Goal: Task Accomplishment & Management: Complete application form

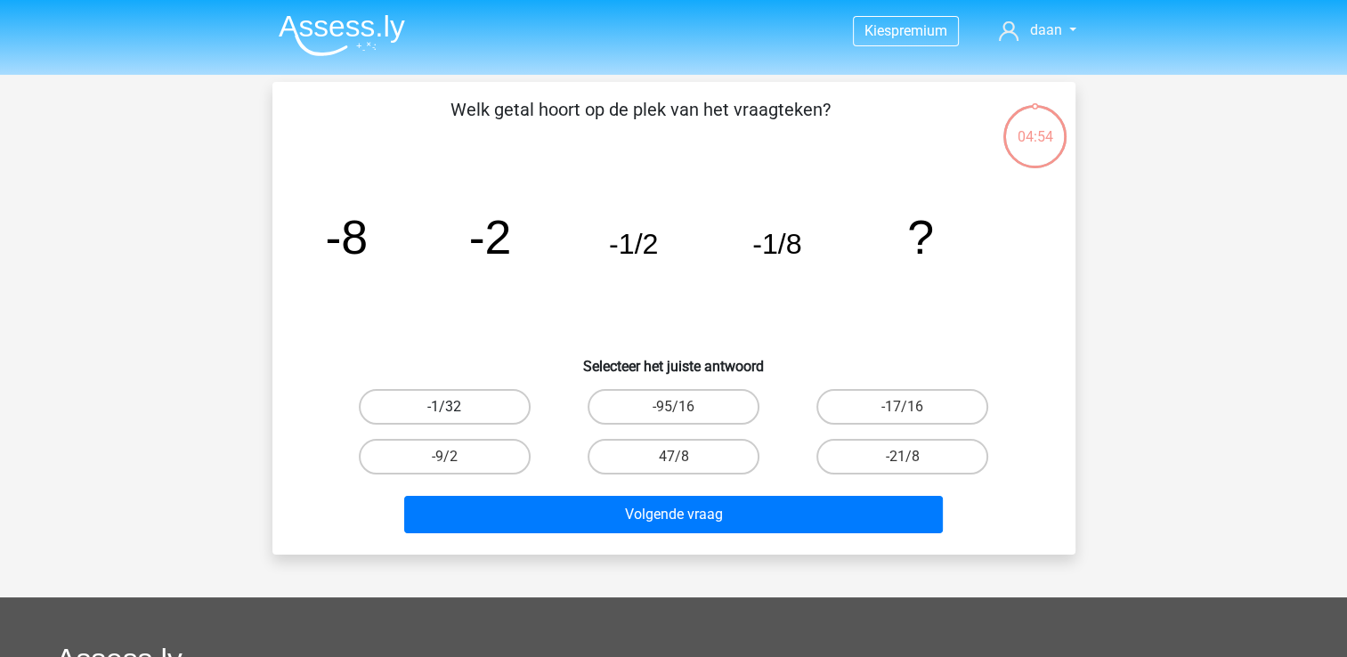
click at [420, 400] on label "-1/32" at bounding box center [445, 407] width 172 height 36
click at [444, 407] on input "-1/32" at bounding box center [450, 413] width 12 height 12
radio input "true"
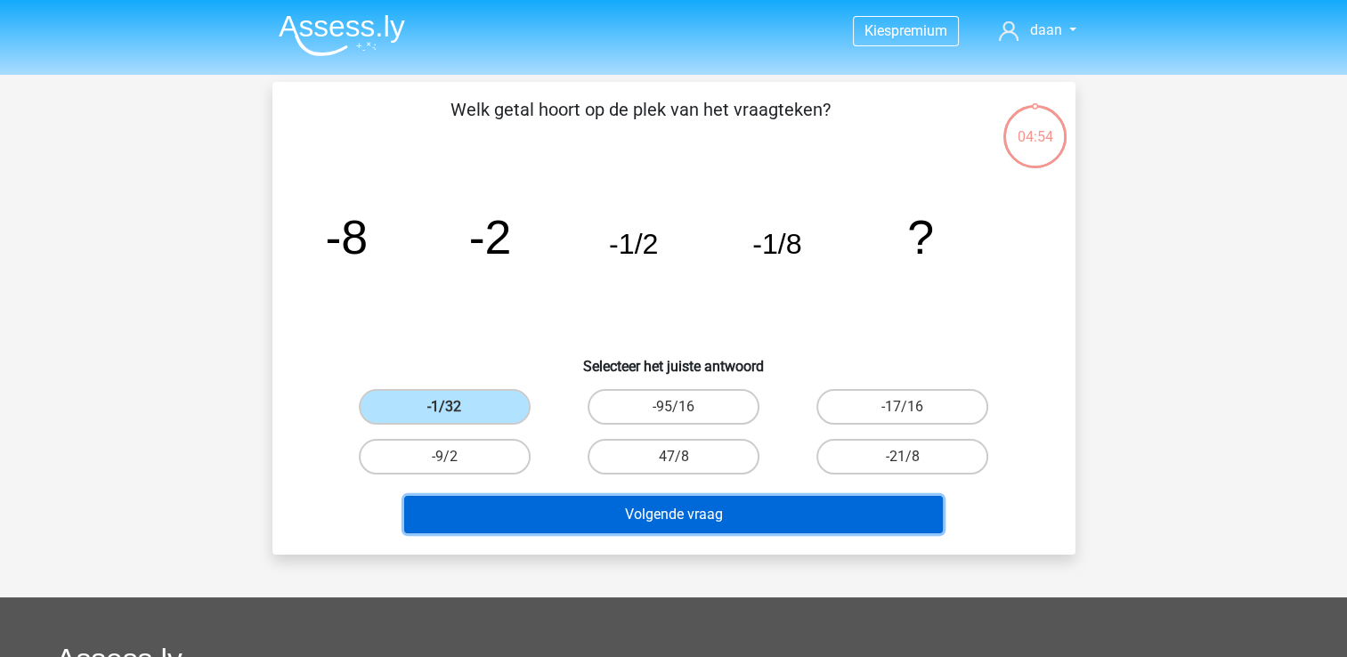
click at [637, 508] on button "Volgende vraag" at bounding box center [673, 514] width 539 height 37
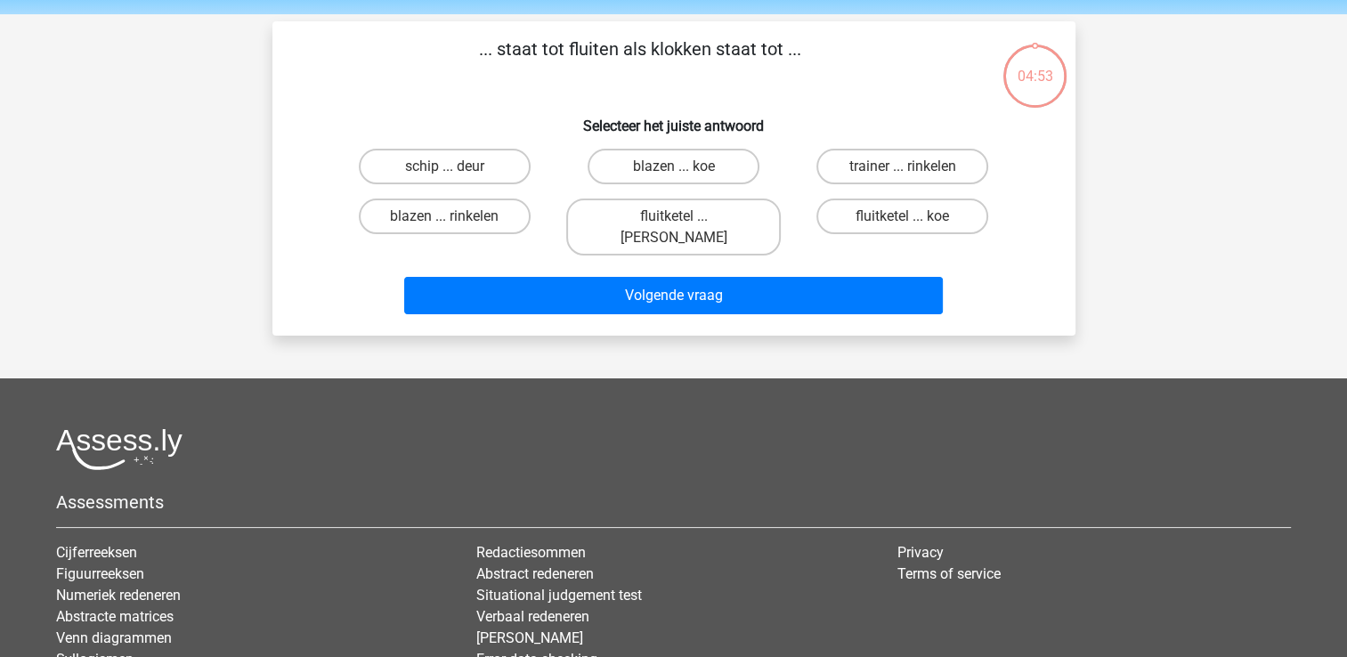
scroll to position [82, 0]
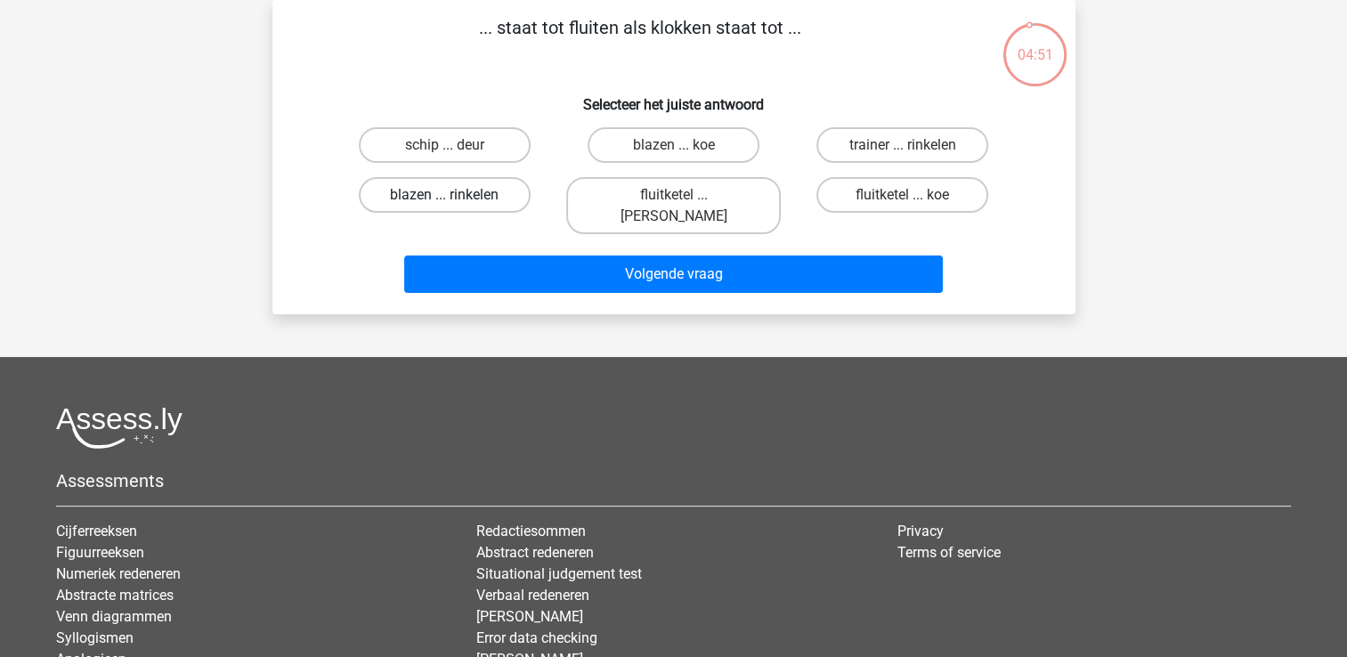
click at [477, 198] on label "blazen ... rinkelen" at bounding box center [445, 195] width 172 height 36
click at [456, 198] on input "blazen ... rinkelen" at bounding box center [450, 201] width 12 height 12
radio input "true"
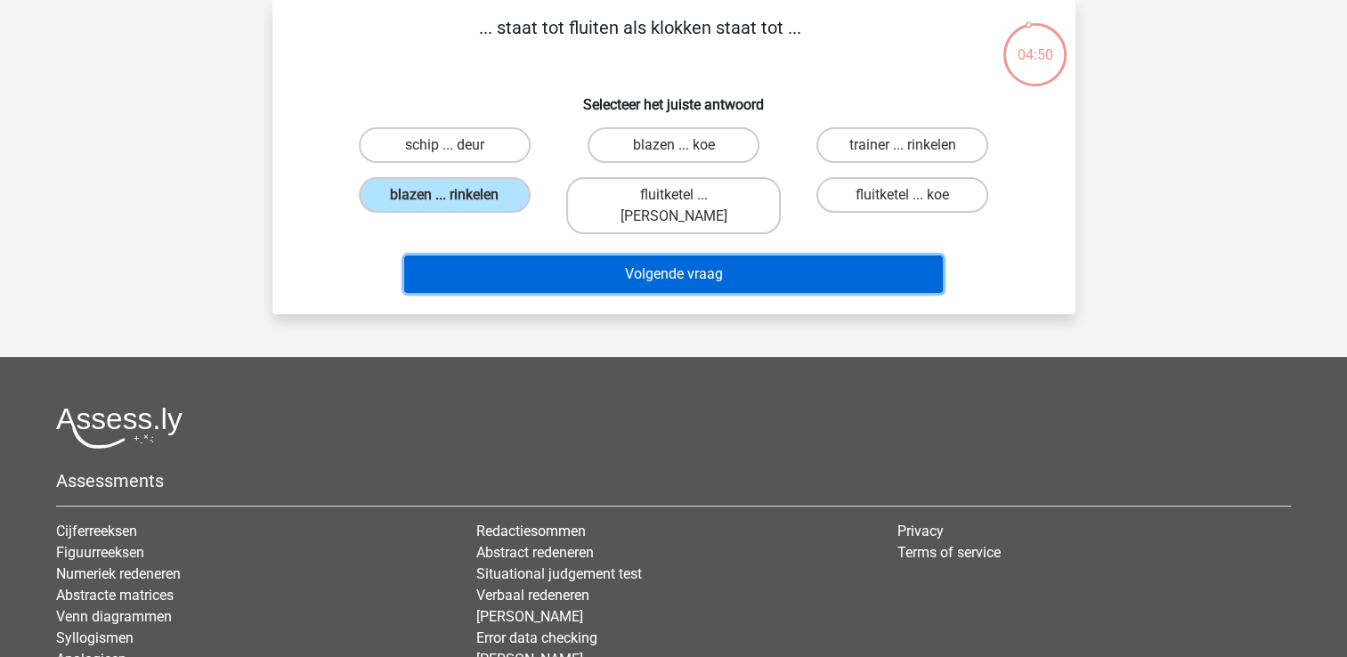
click at [541, 256] on button "Volgende vraag" at bounding box center [673, 274] width 539 height 37
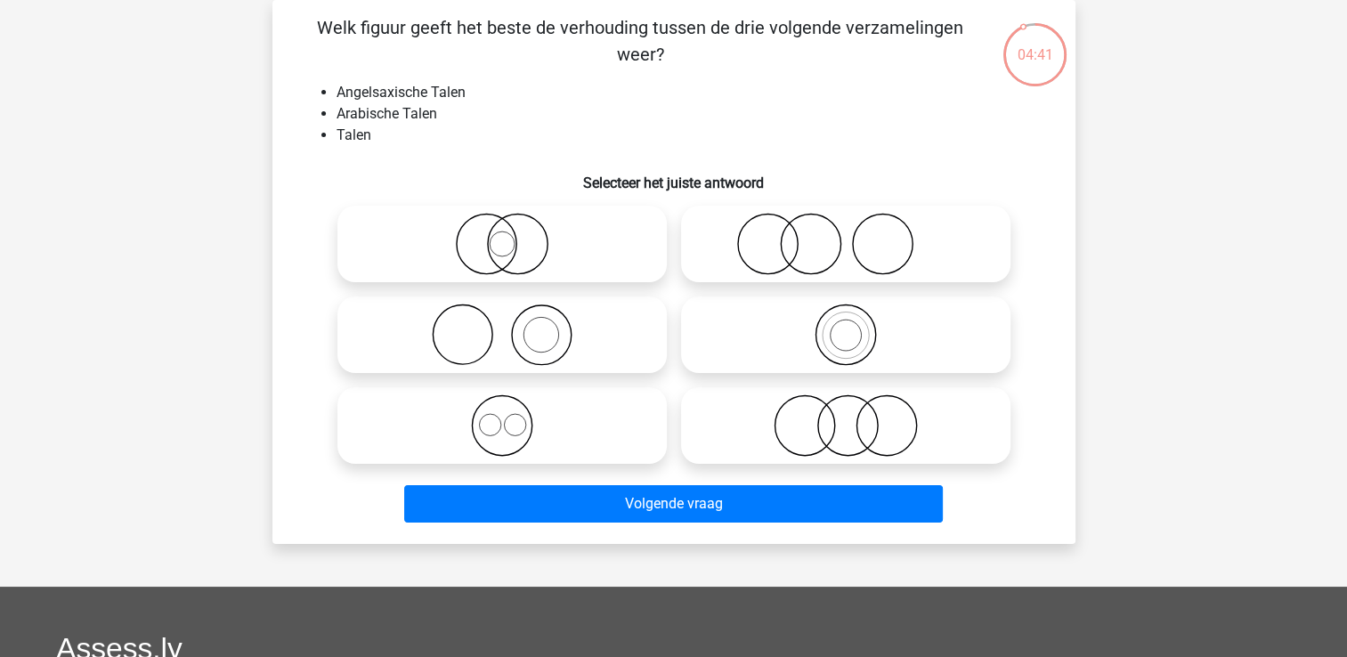
click at [791, 420] on icon at bounding box center [845, 426] width 315 height 62
click at [846, 417] on input "radio" at bounding box center [852, 411] width 12 height 12
radio input "true"
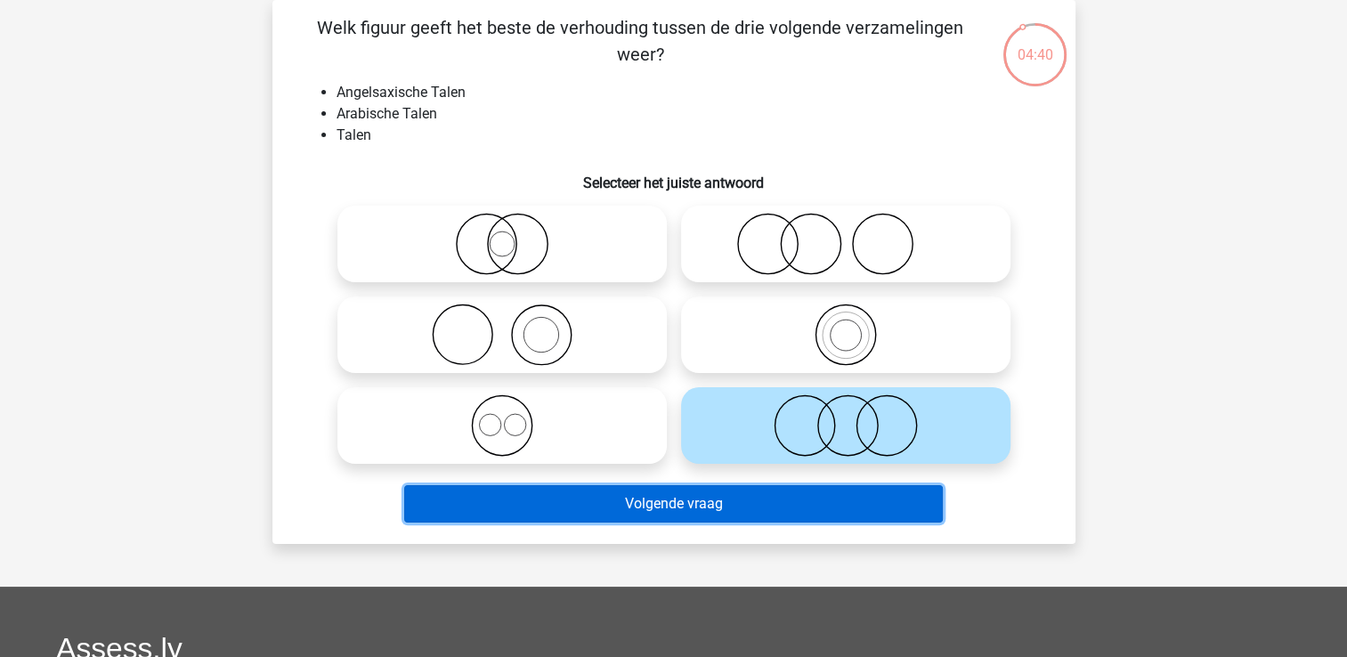
click at [765, 505] on button "Volgende vraag" at bounding box center [673, 503] width 539 height 37
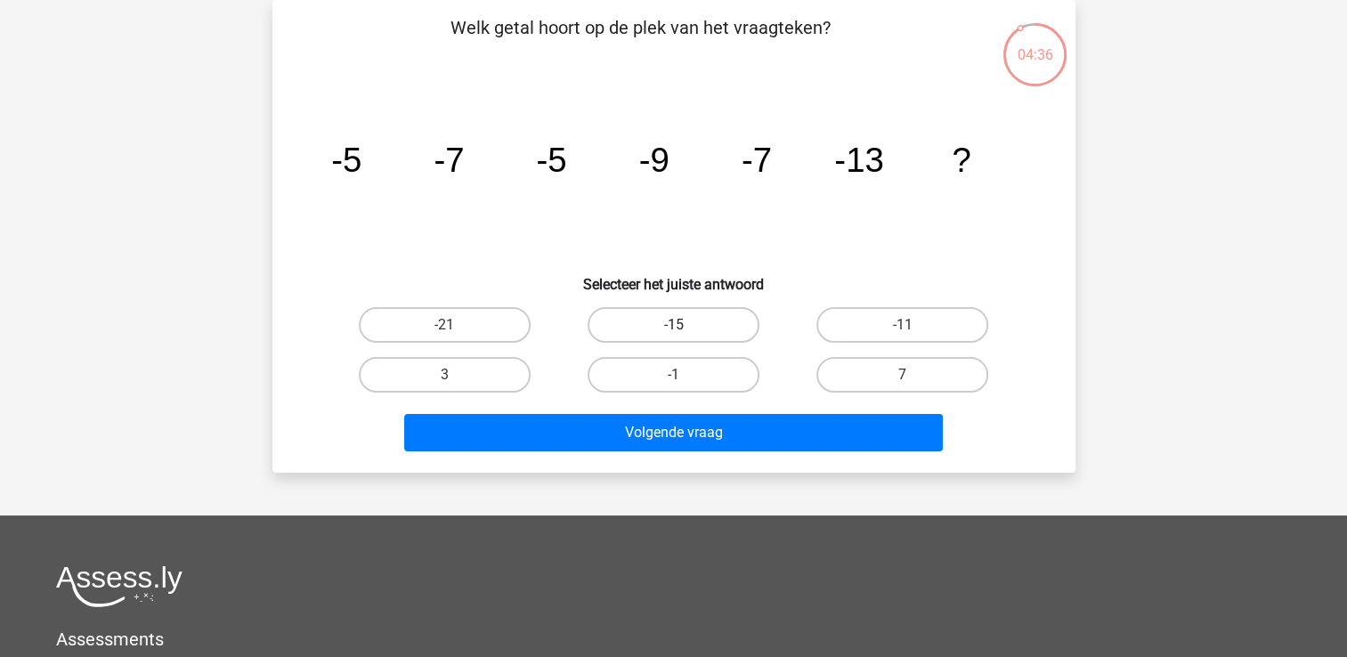
click at [640, 319] on label "-15" at bounding box center [674, 325] width 172 height 36
click at [673, 325] on input "-15" at bounding box center [679, 331] width 12 height 12
radio input "true"
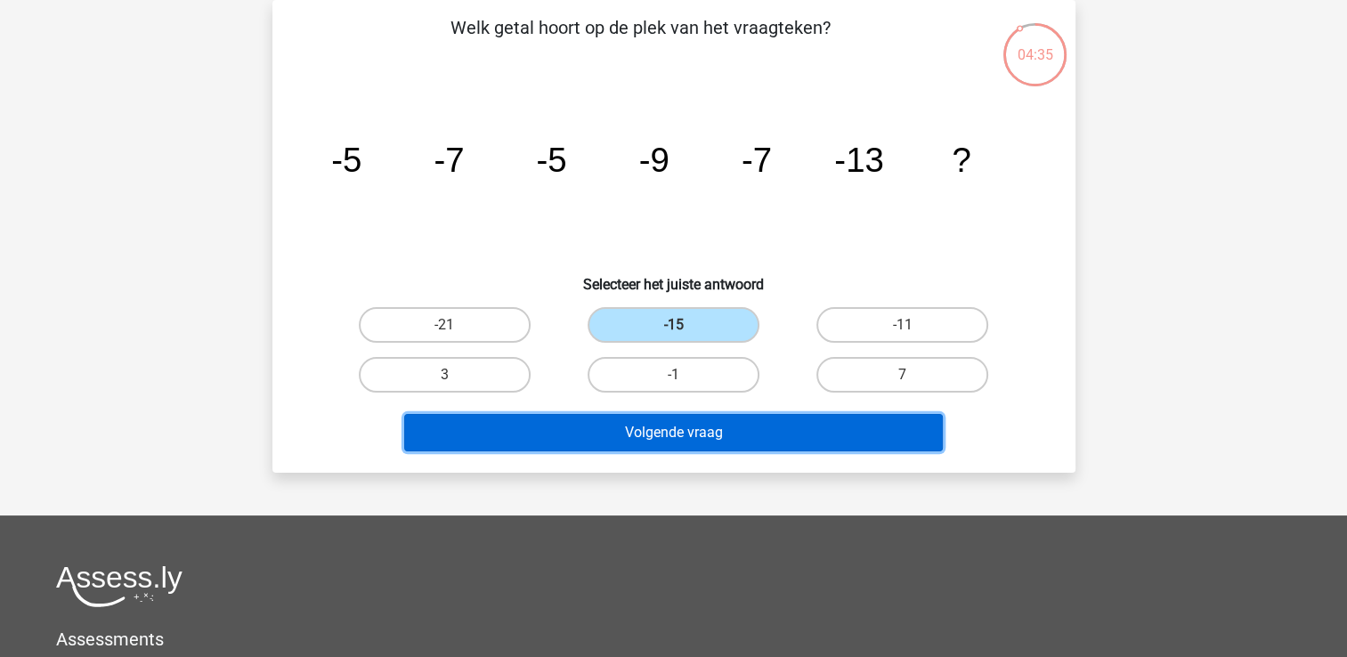
click at [688, 426] on button "Volgende vraag" at bounding box center [673, 432] width 539 height 37
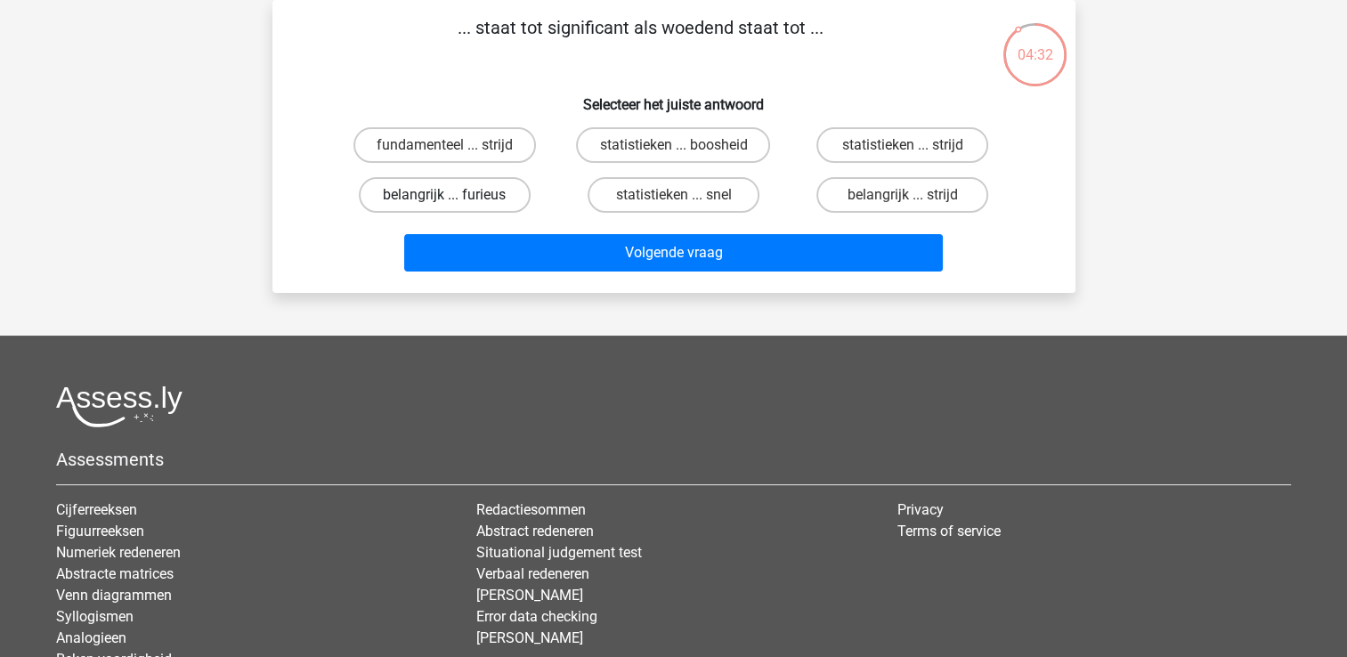
click at [433, 187] on label "belangrijk ... furieus" at bounding box center [445, 195] width 172 height 36
click at [444, 195] on input "belangrijk ... furieus" at bounding box center [450, 201] width 12 height 12
radio input "true"
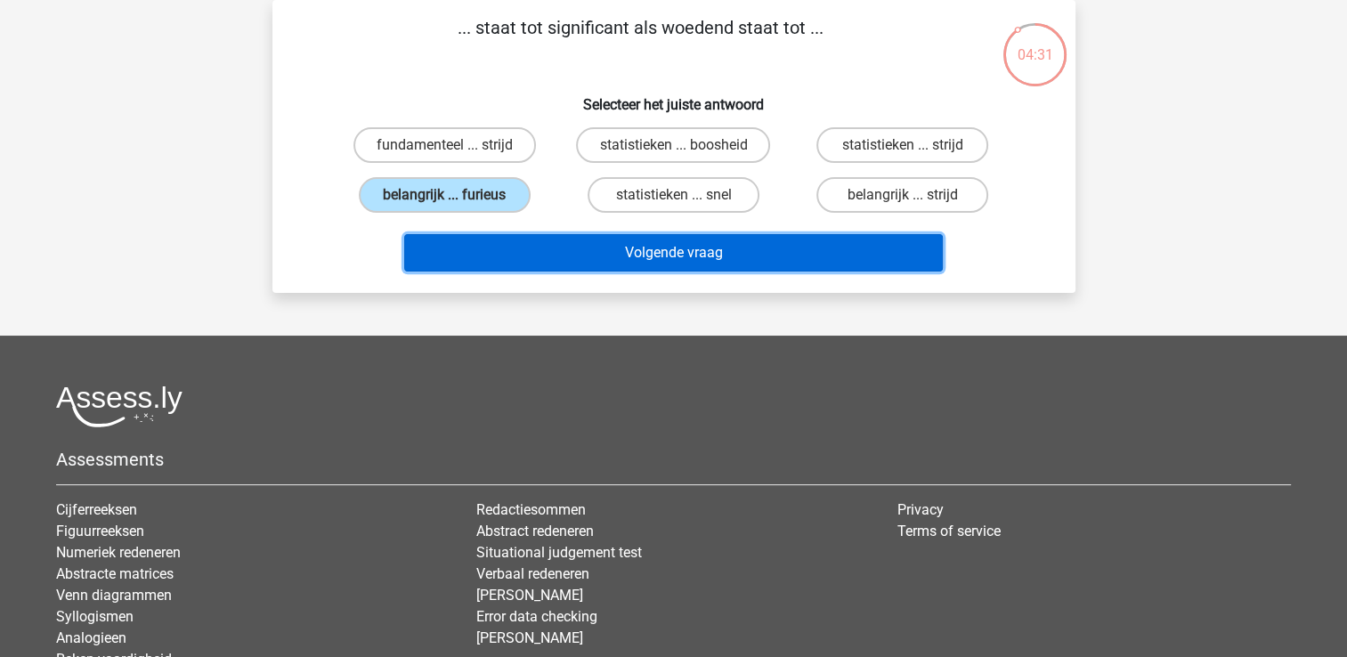
click at [584, 258] on button "Volgende vraag" at bounding box center [673, 252] width 539 height 37
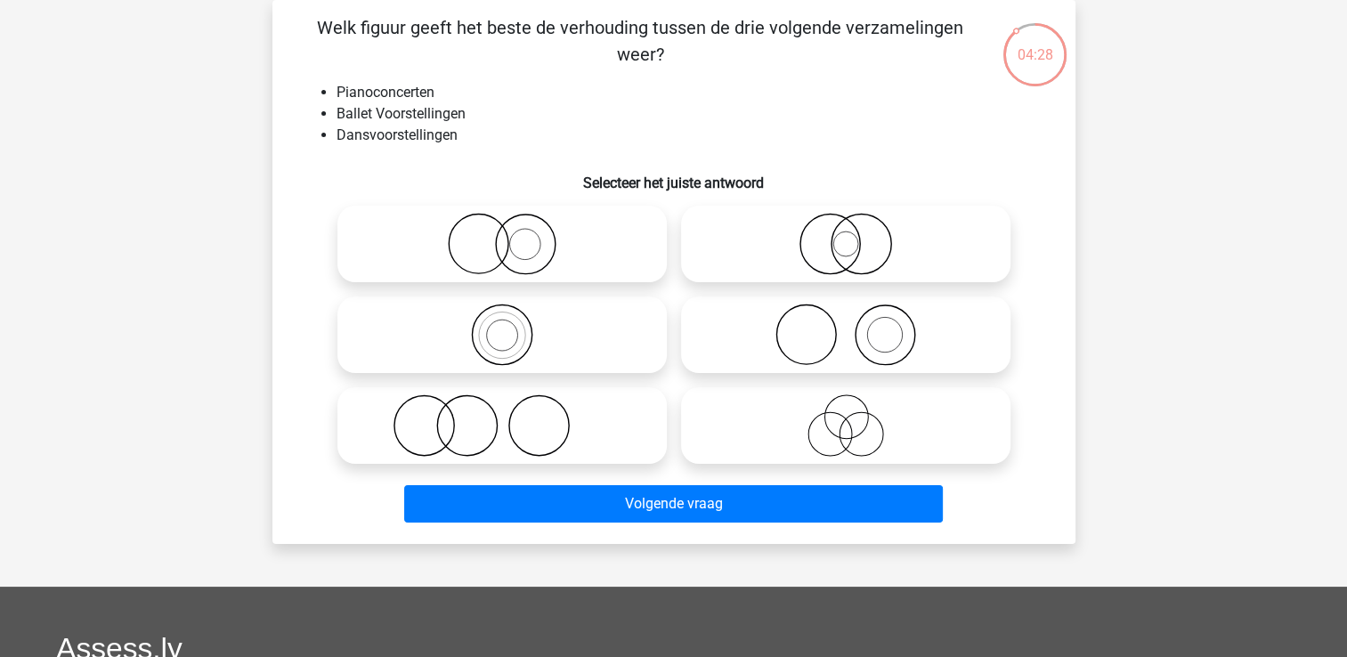
click at [541, 427] on icon at bounding box center [502, 426] width 315 height 62
click at [514, 417] on input "radio" at bounding box center [508, 411] width 12 height 12
radio input "true"
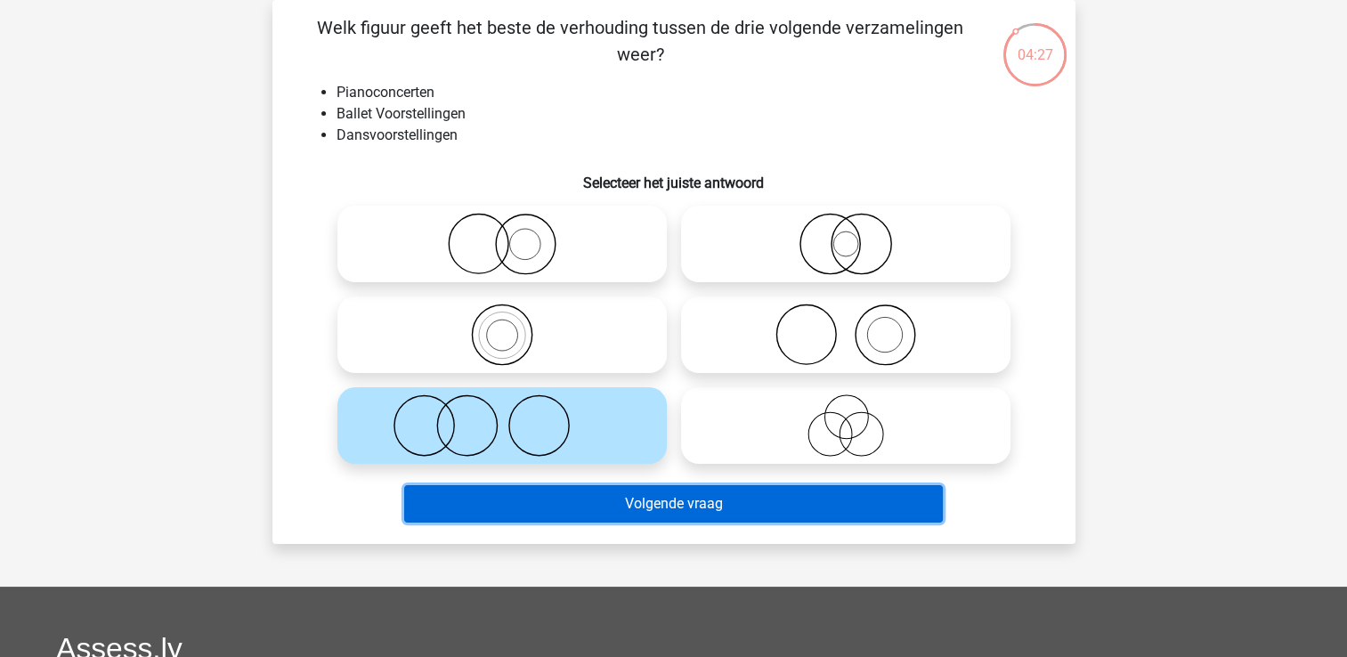
click at [652, 521] on button "Volgende vraag" at bounding box center [673, 503] width 539 height 37
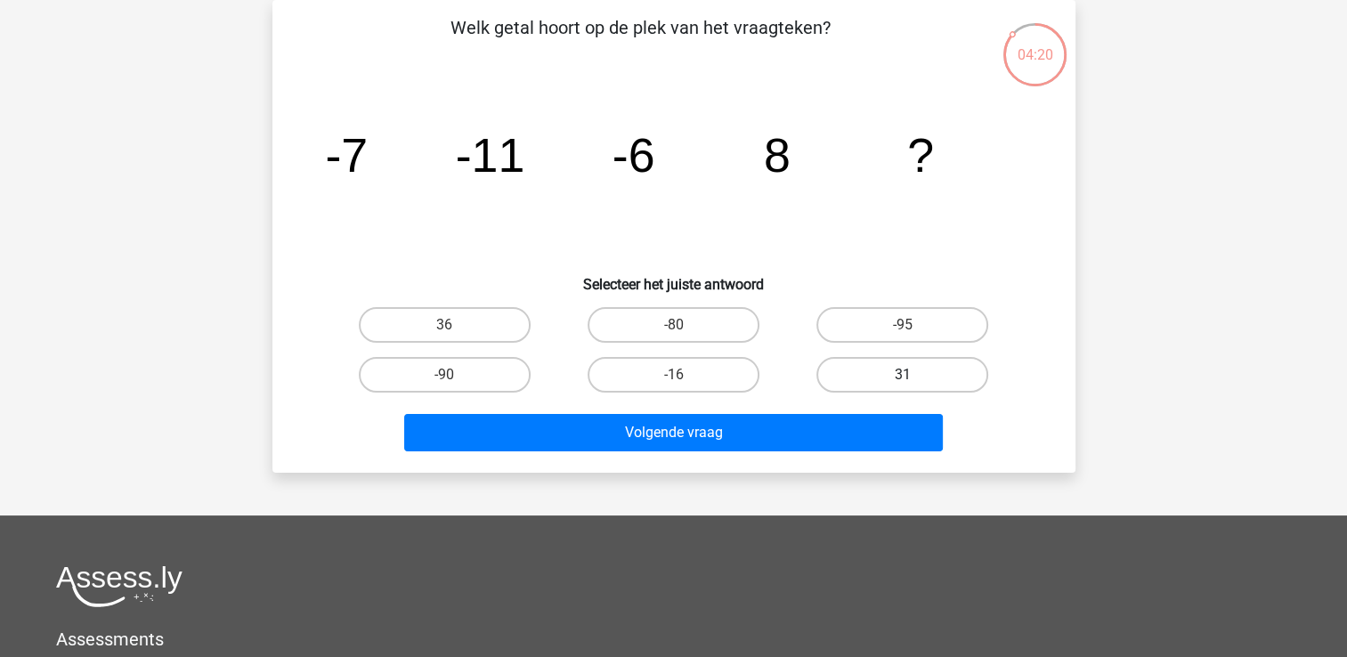
click at [848, 378] on label "31" at bounding box center [903, 375] width 172 height 36
click at [903, 378] on input "31" at bounding box center [909, 381] width 12 height 12
radio input "true"
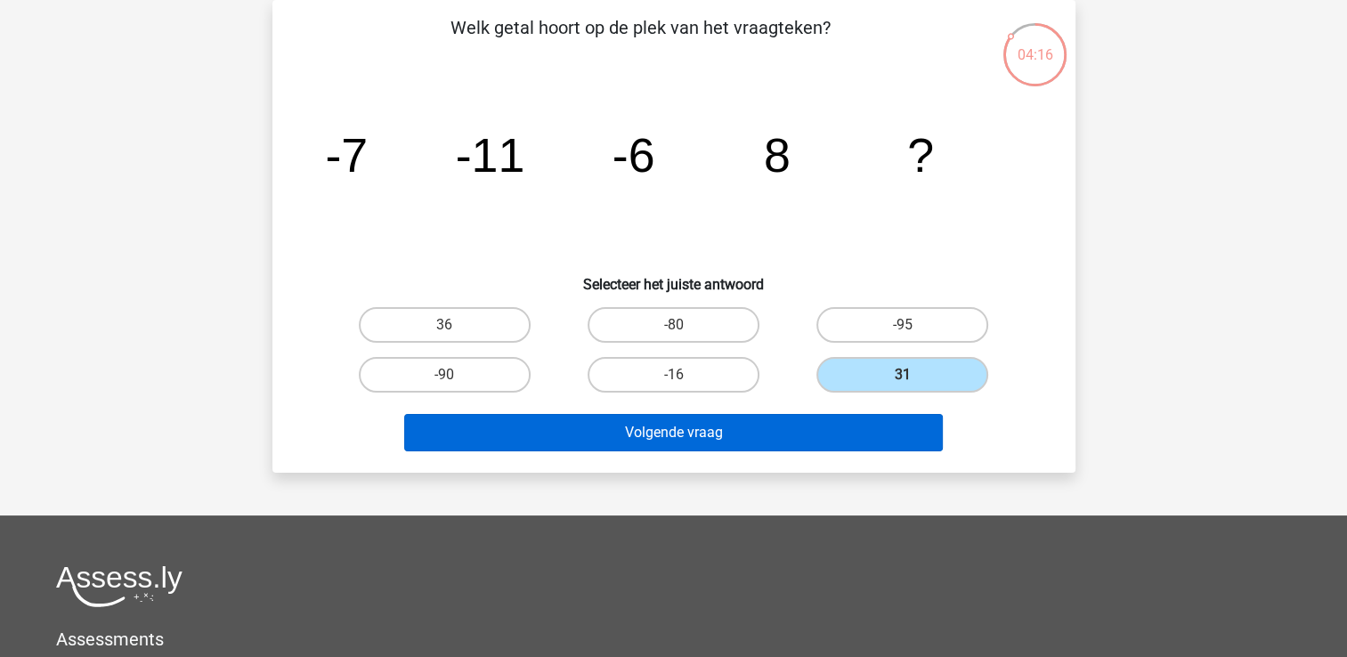
click at [661, 449] on div "Volgende vraag" at bounding box center [674, 436] width 688 height 45
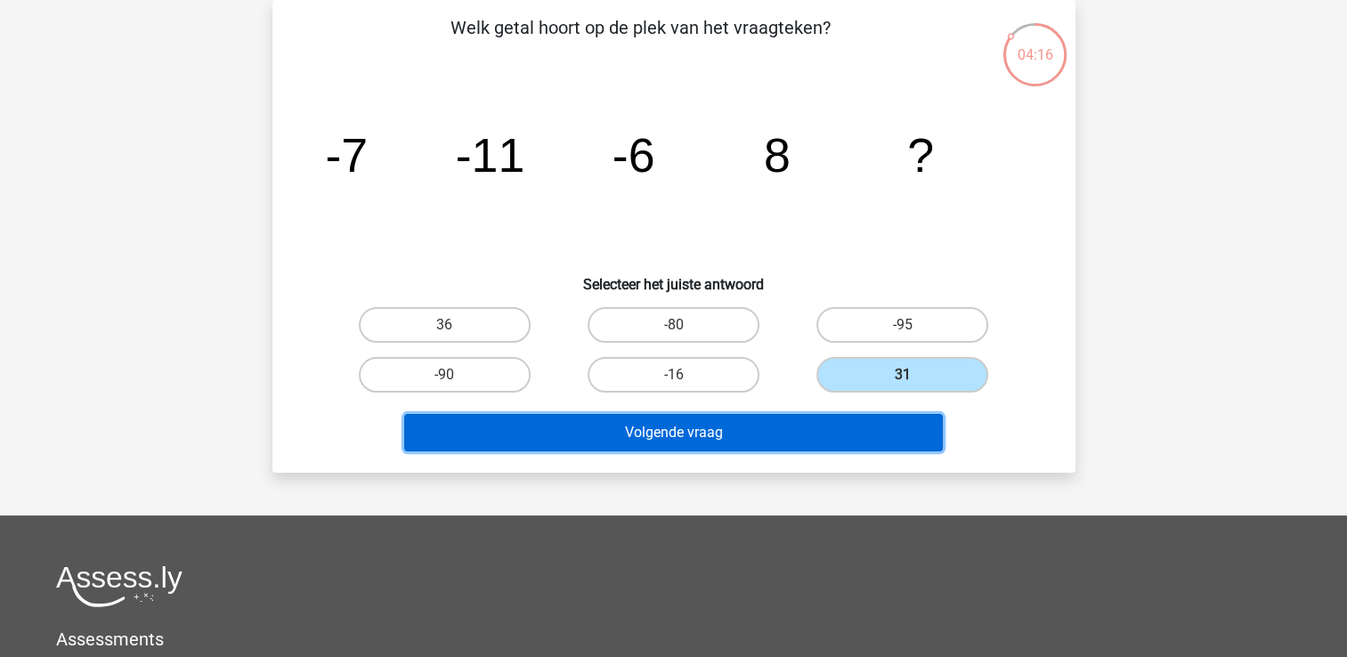
click at [661, 444] on button "Volgende vraag" at bounding box center [673, 432] width 539 height 37
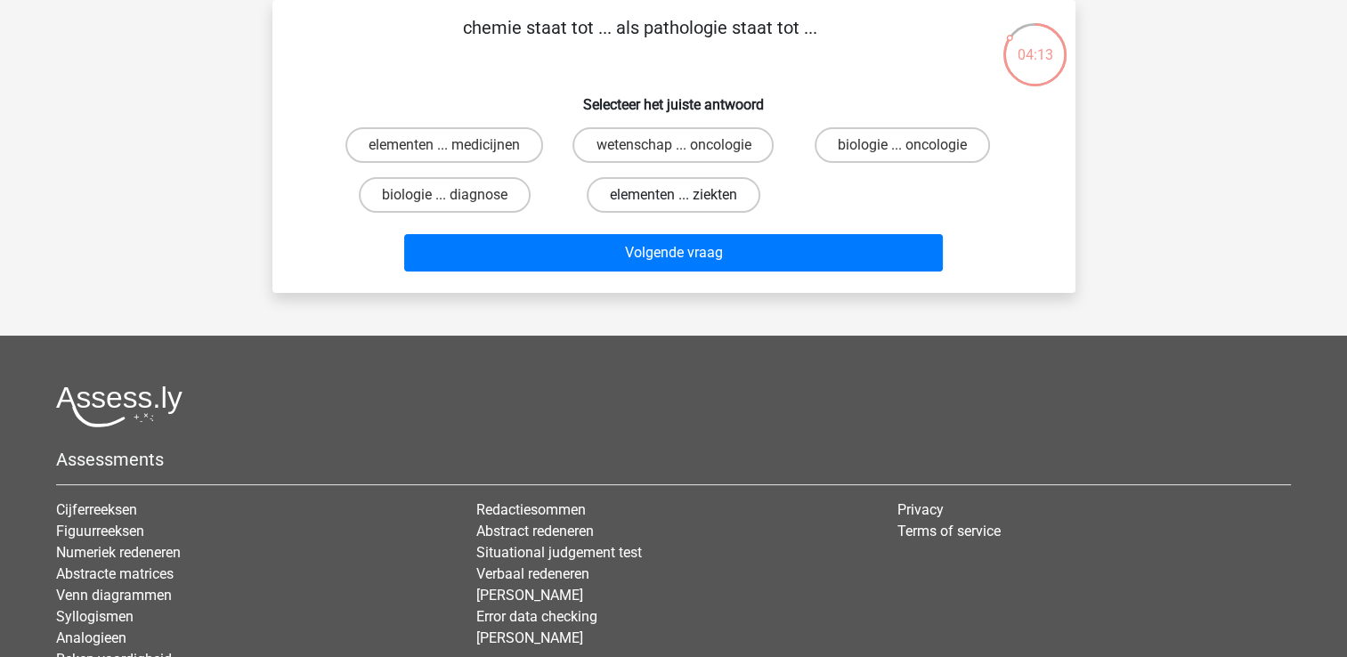
click at [616, 202] on label "elementen ... ziekten" at bounding box center [674, 195] width 174 height 36
click at [673, 202] on input "elementen ... ziekten" at bounding box center [679, 201] width 12 height 12
radio input "true"
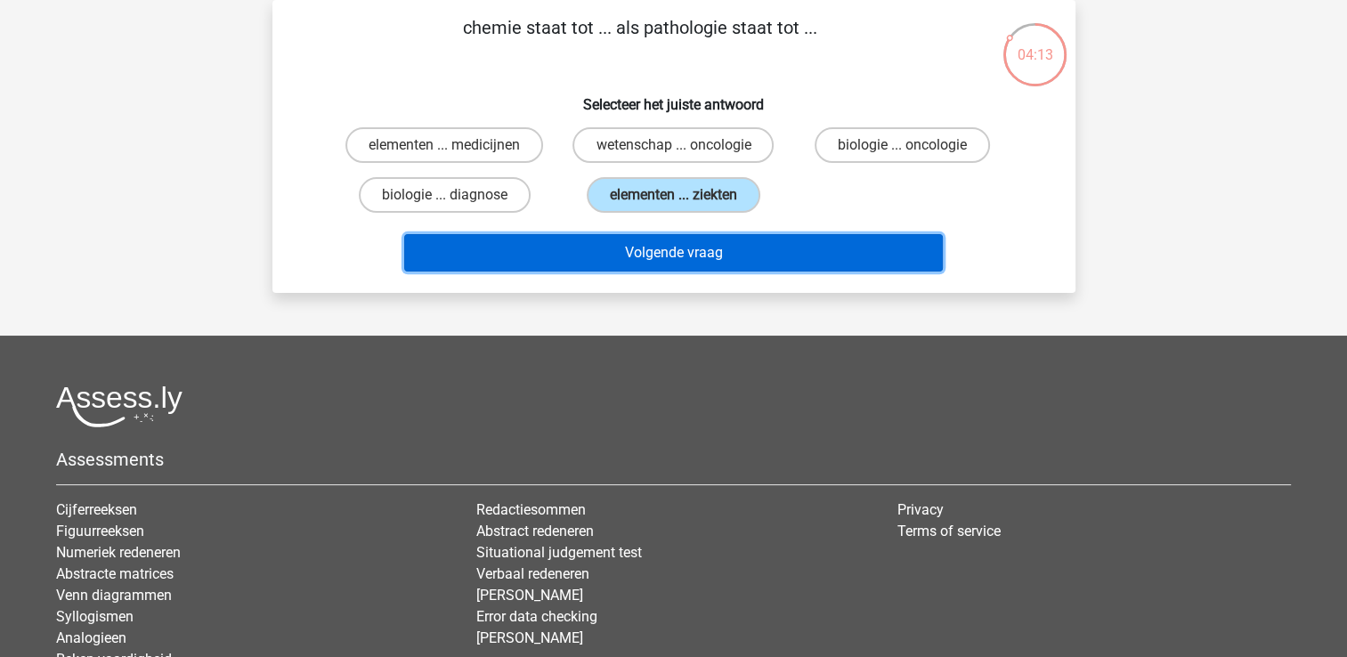
click at [659, 255] on button "Volgende vraag" at bounding box center [673, 252] width 539 height 37
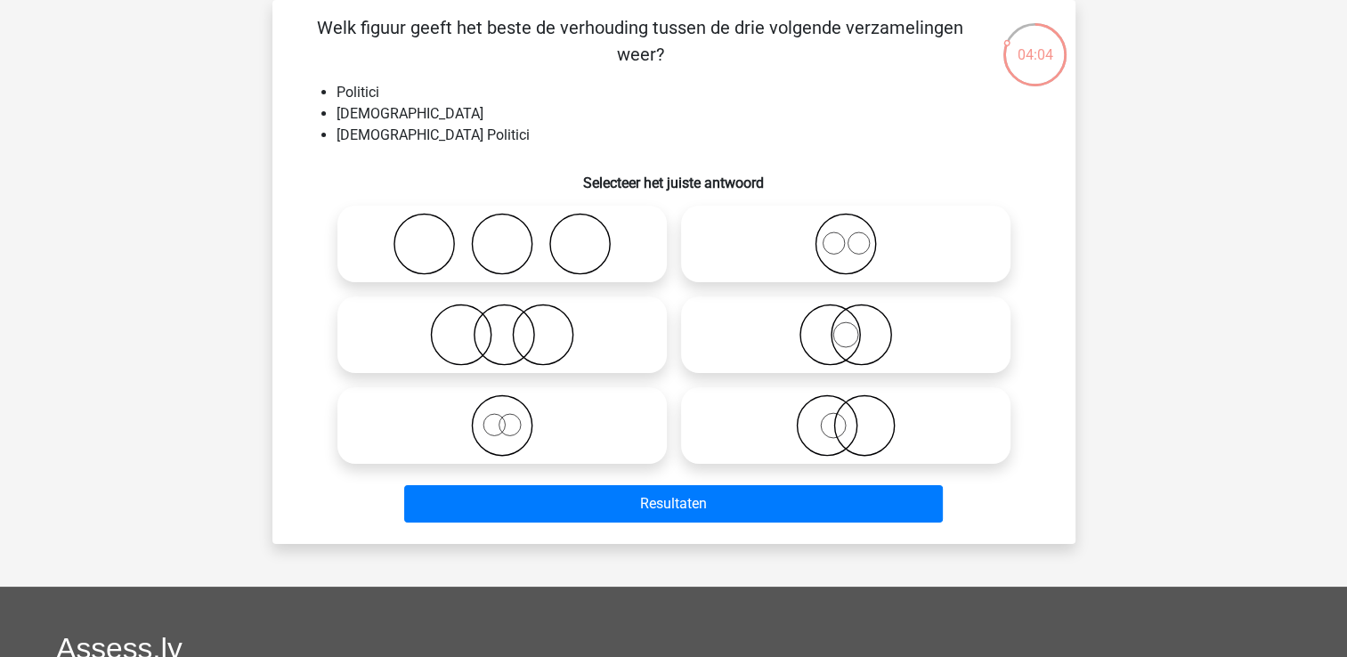
click at [585, 340] on icon at bounding box center [502, 335] width 315 height 62
click at [514, 326] on input "radio" at bounding box center [508, 320] width 12 height 12
radio input "true"
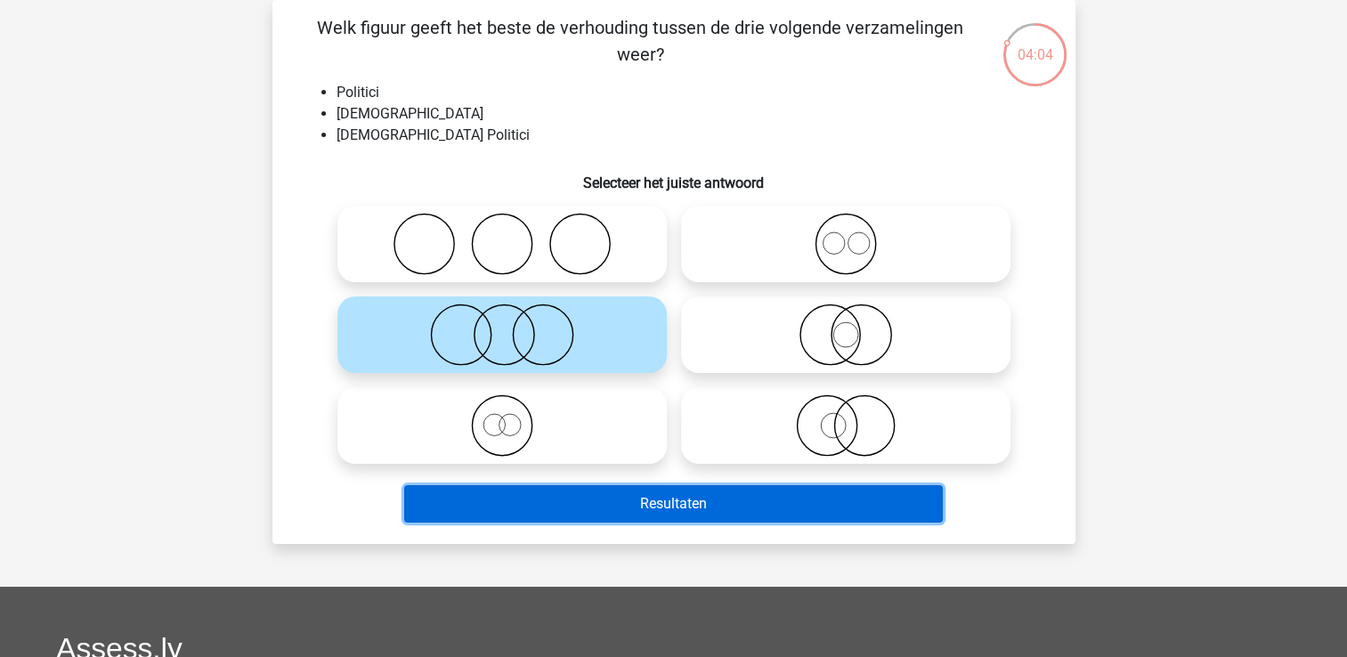
click at [773, 497] on button "Resultaten" at bounding box center [673, 503] width 539 height 37
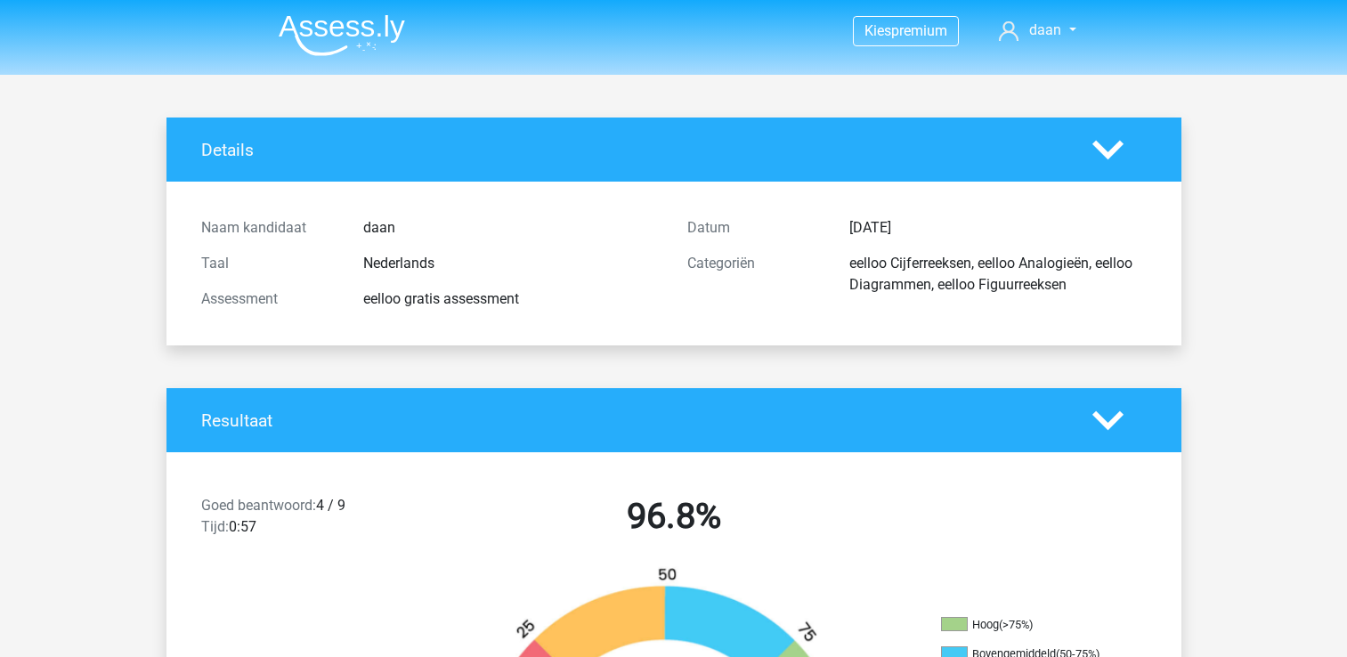
scroll to position [356, 0]
